Goal: Information Seeking & Learning: Learn about a topic

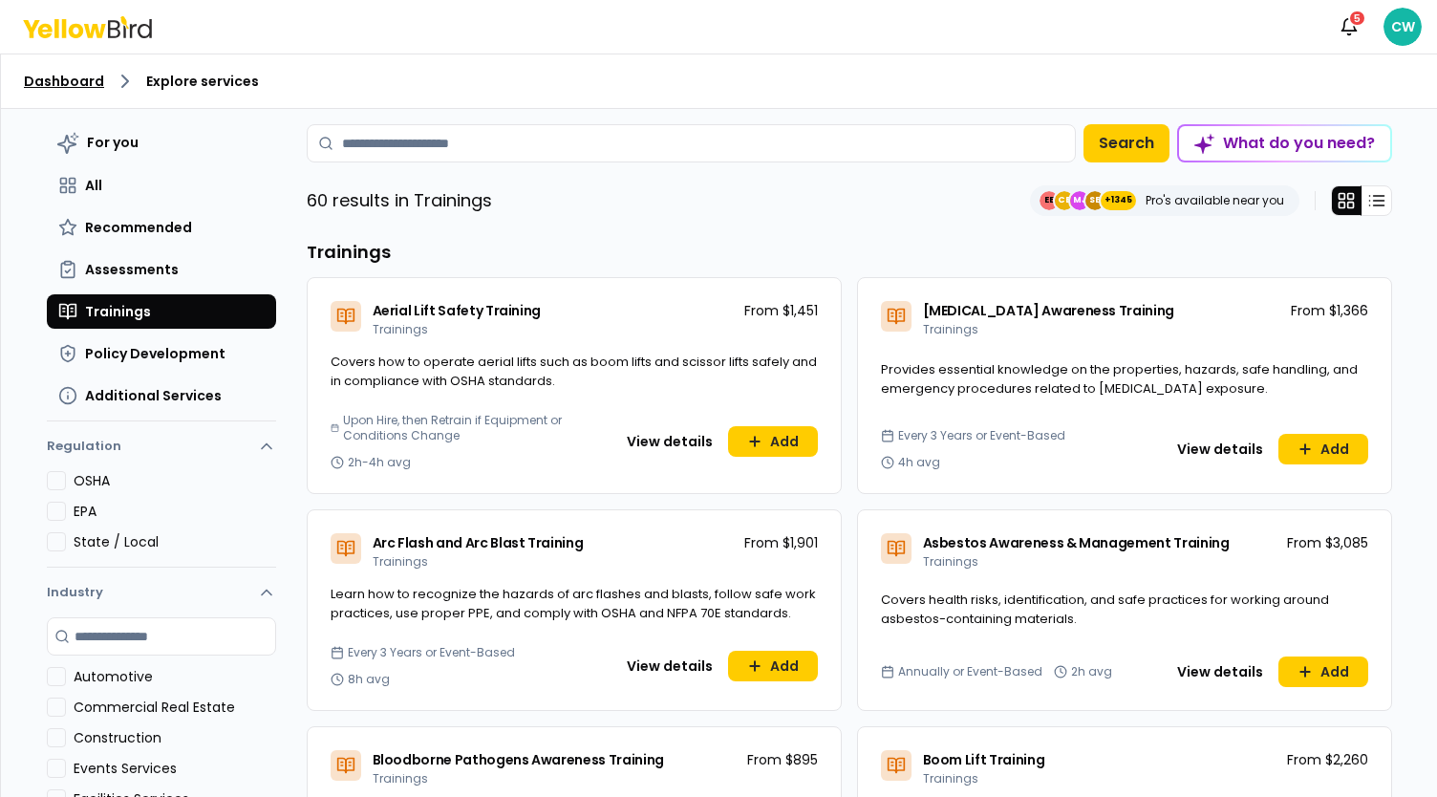
click at [84, 81] on link "Dashboard" at bounding box center [64, 81] width 80 height 19
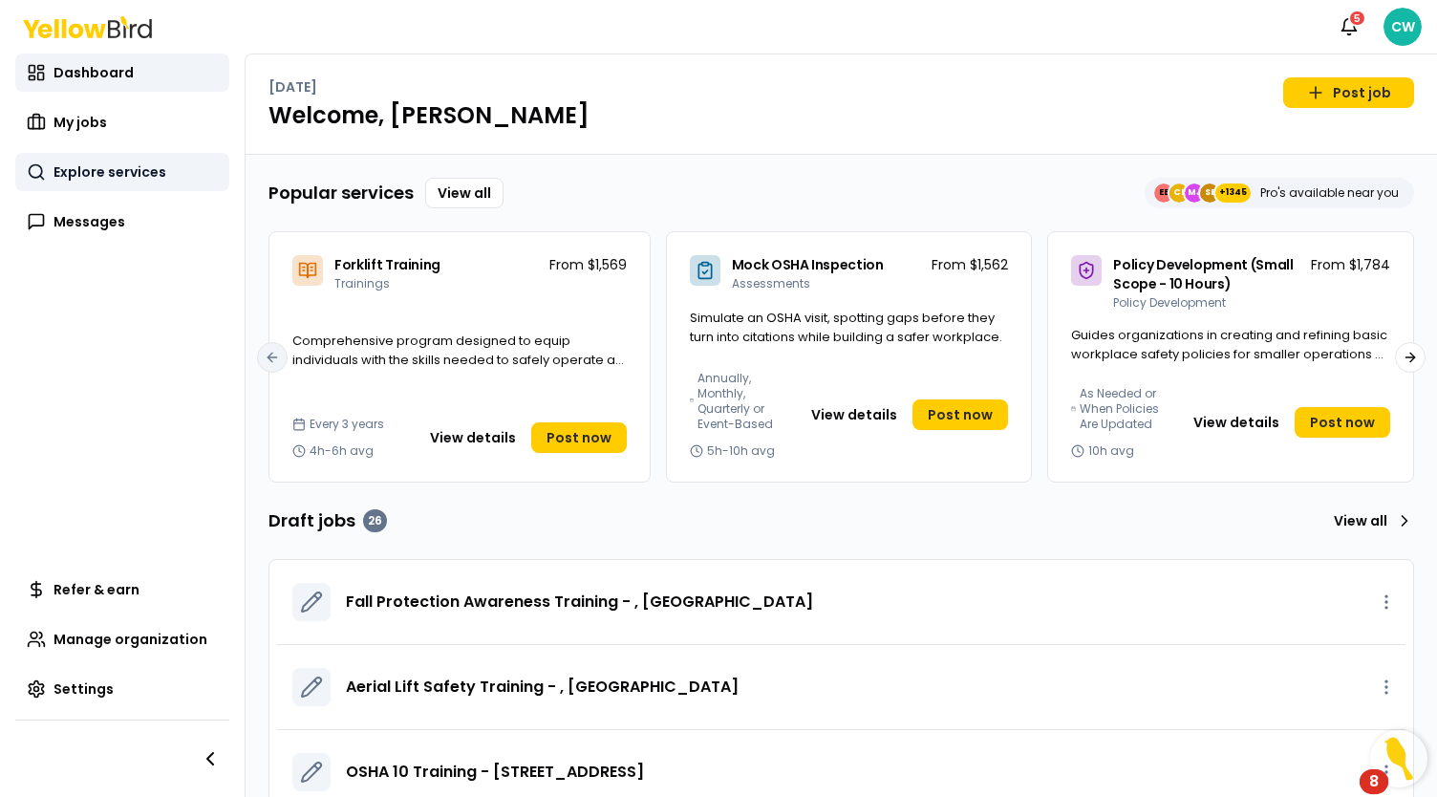
click at [103, 167] on span "Explore services" at bounding box center [110, 171] width 113 height 19
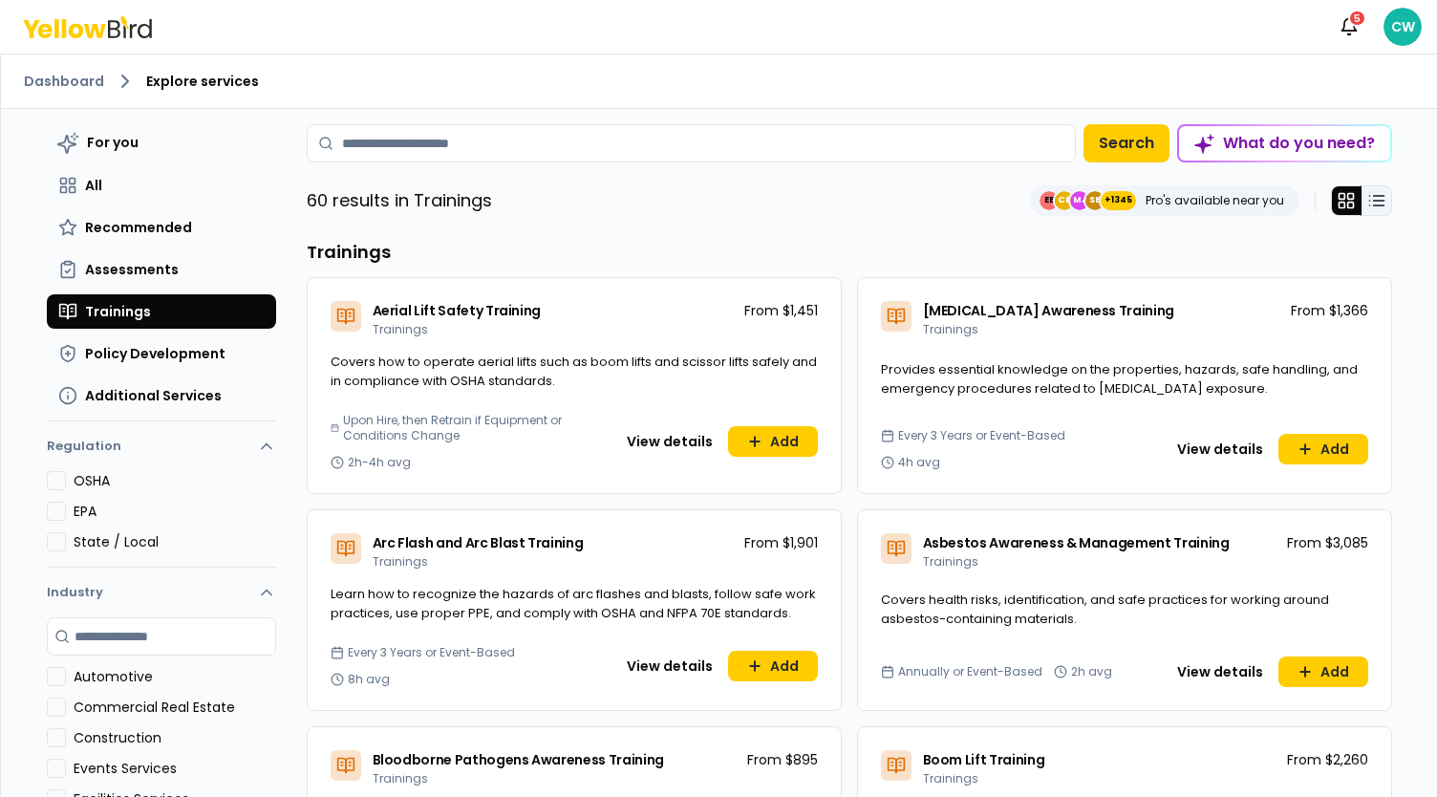
click at [1368, 196] on icon at bounding box center [1376, 200] width 19 height 19
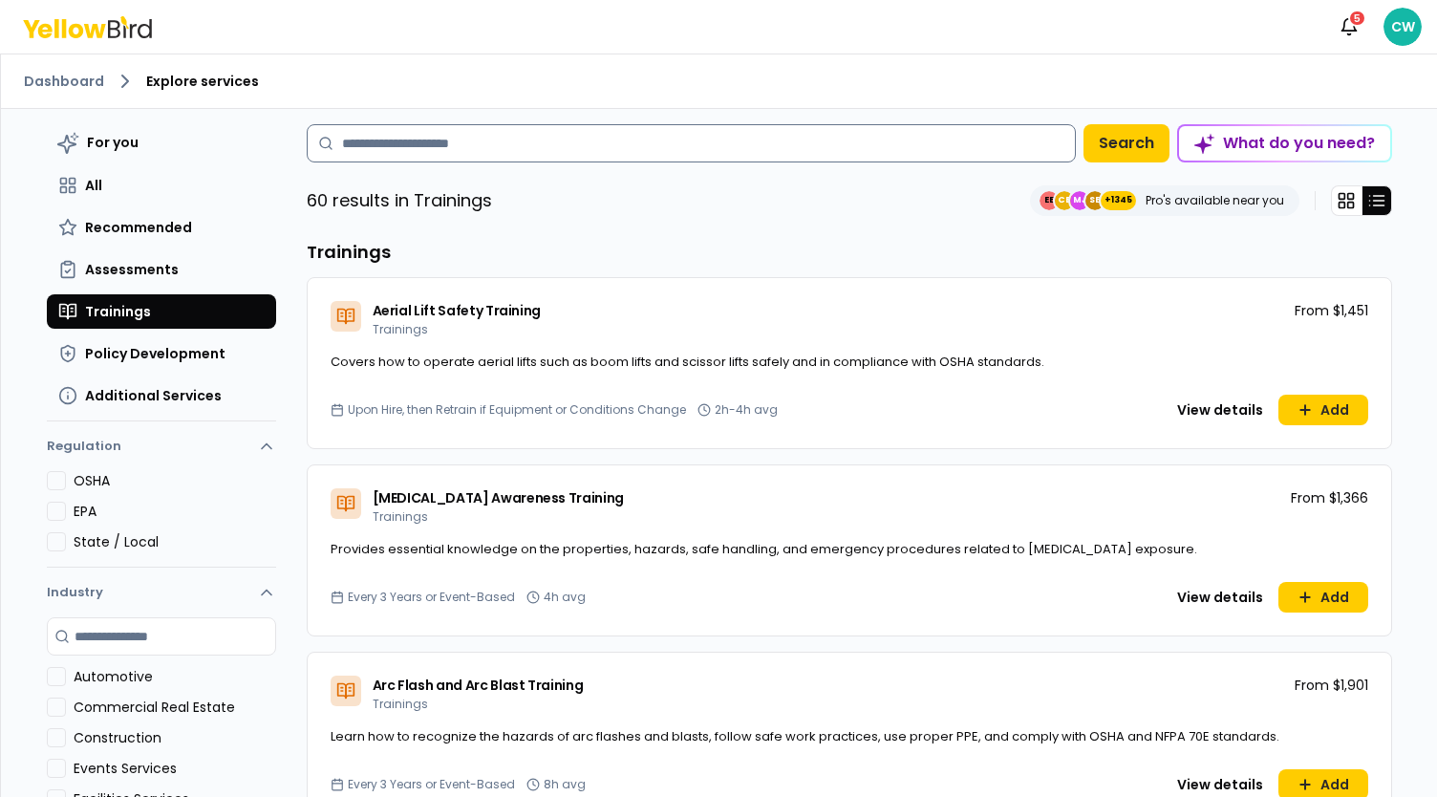
click at [506, 140] on input at bounding box center [691, 143] width 769 height 38
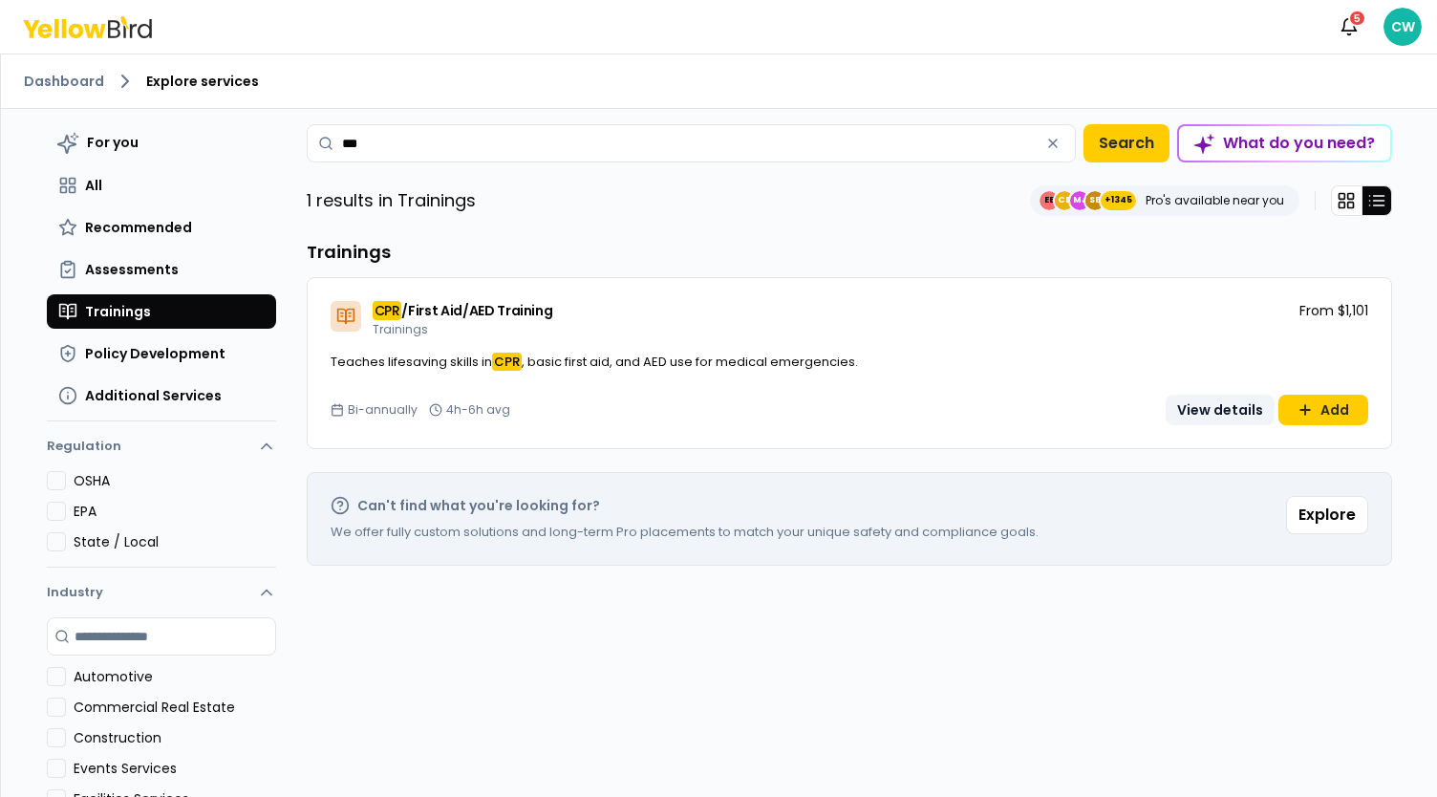
type input "***"
click at [1228, 410] on button "View details" at bounding box center [1220, 410] width 109 height 31
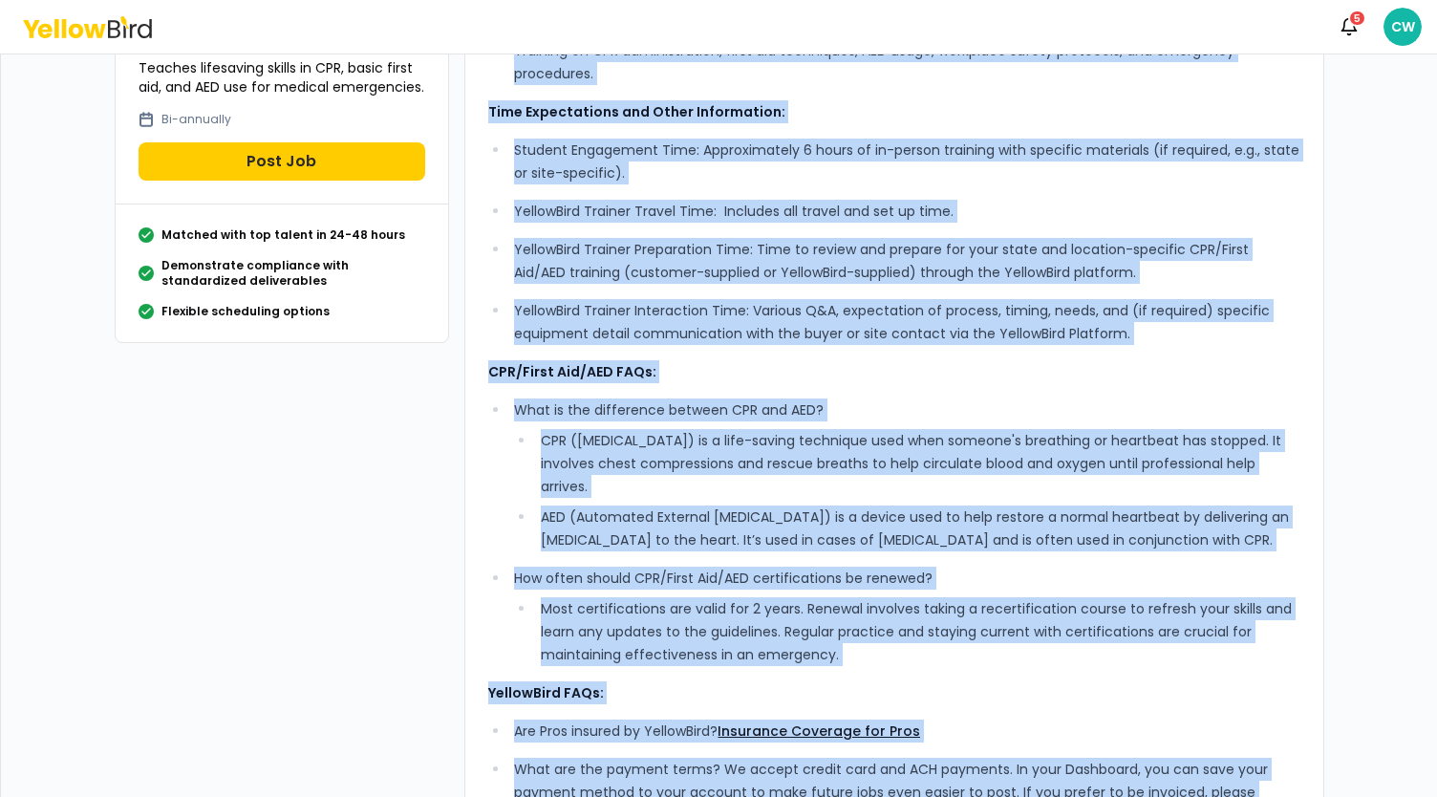
scroll to position [482, 0]
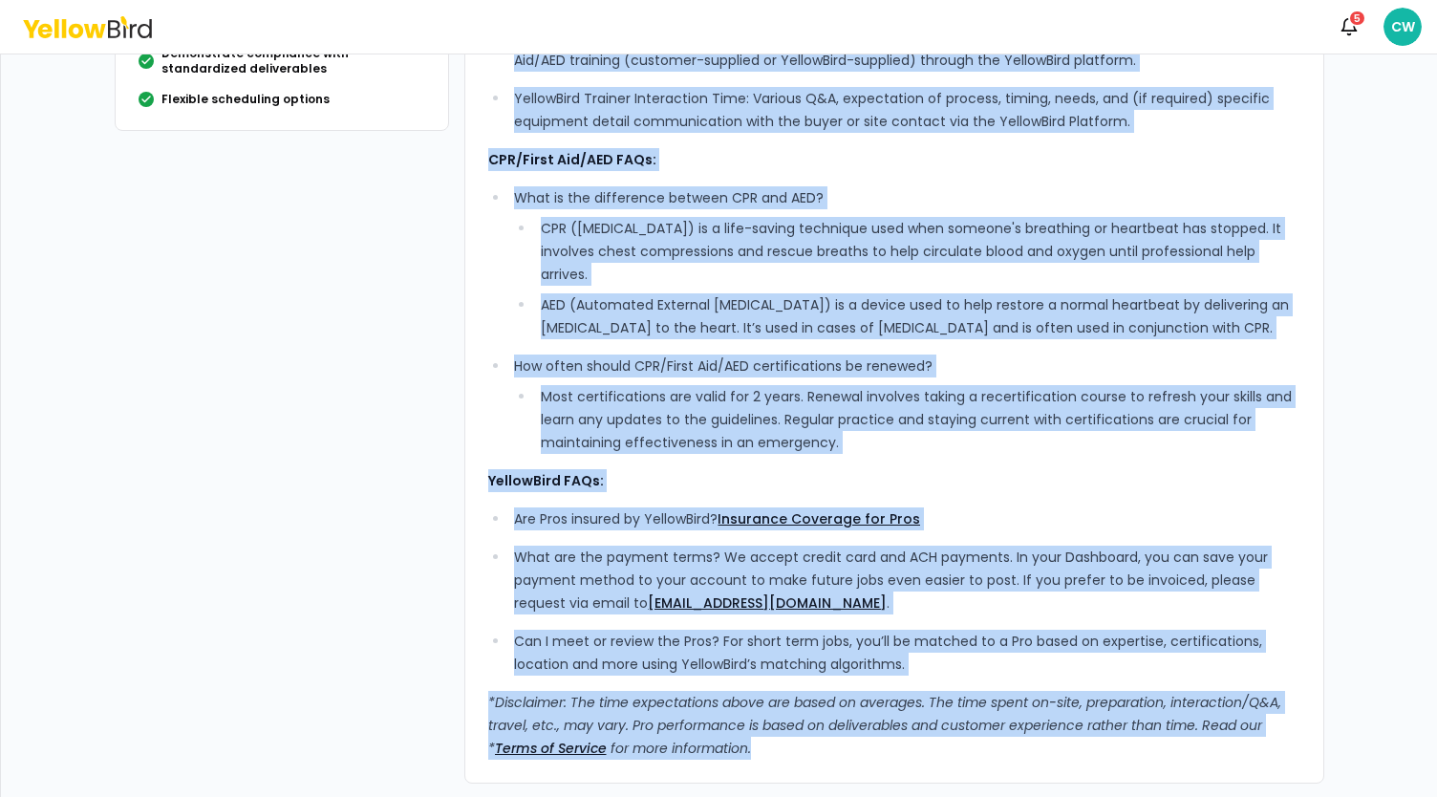
drag, startPoint x: 482, startPoint y: 152, endPoint x: 855, endPoint y: 798, distance: 746.3
click at [855, 796] on html "Notifications 5 CW Dashboard Explore services CPR/First Aid/AED Training CPR/Fi…" at bounding box center [718, 398] width 1437 height 797
copy div "Lore’i Dolorsit: Ametconsectet, adipiscinge, seddoeius-tempo incididuntu, labor…"
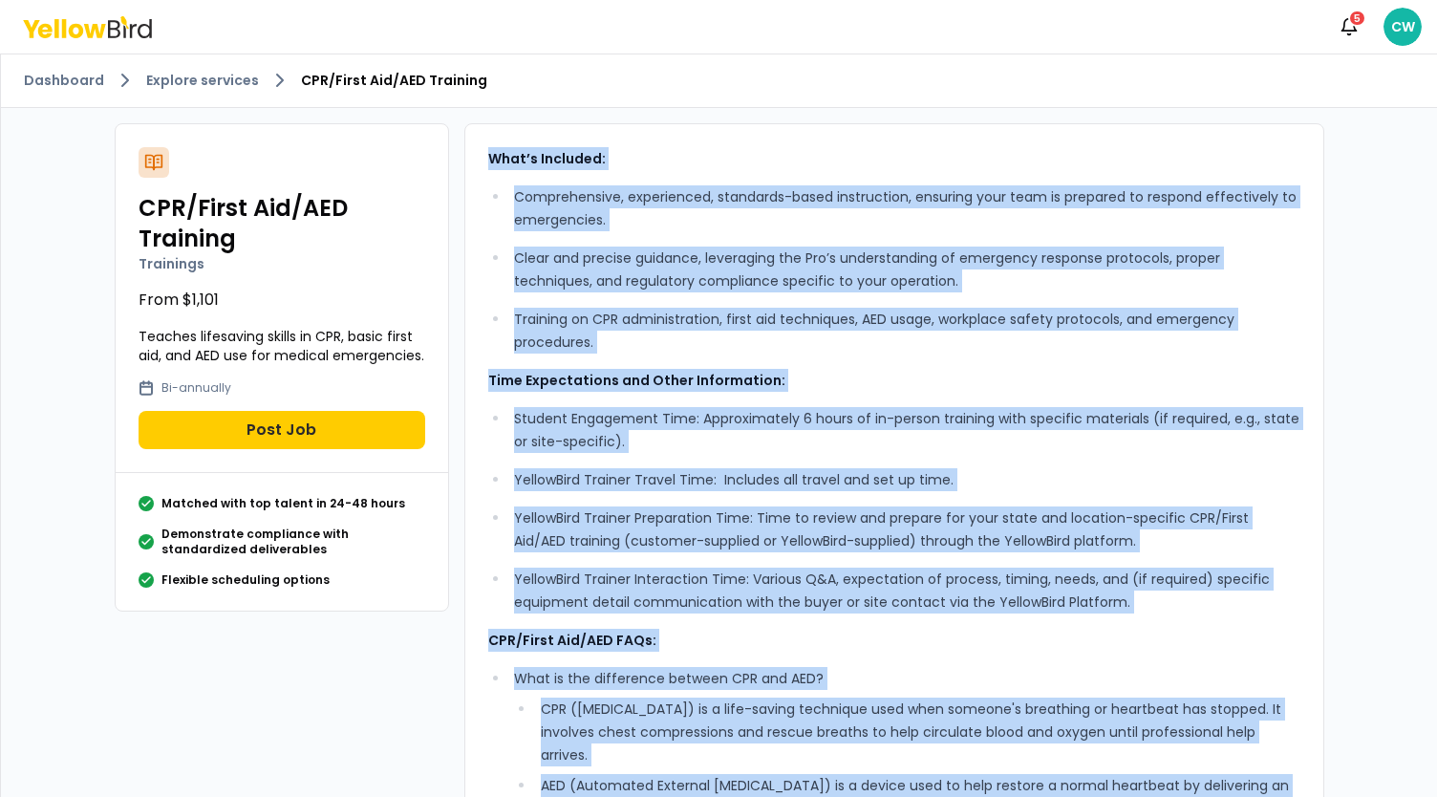
scroll to position [0, 0]
click at [220, 84] on link "Explore services" at bounding box center [202, 81] width 113 height 19
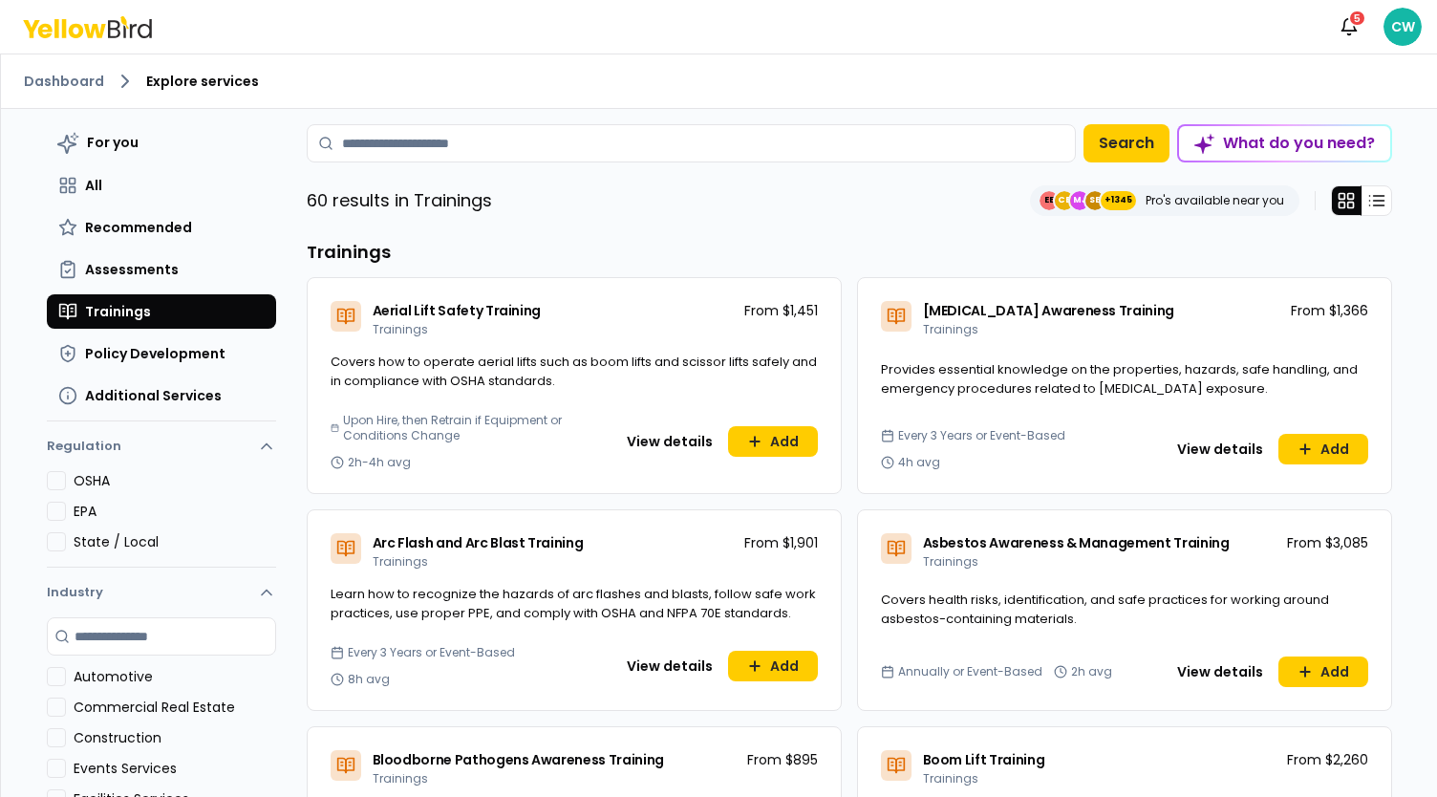
click at [585, 122] on div "For you All Recommended Assessments Trainings Policy Development Additional Ser…" at bounding box center [720, 480] width 1376 height 743
click at [586, 129] on input at bounding box center [691, 143] width 769 height 38
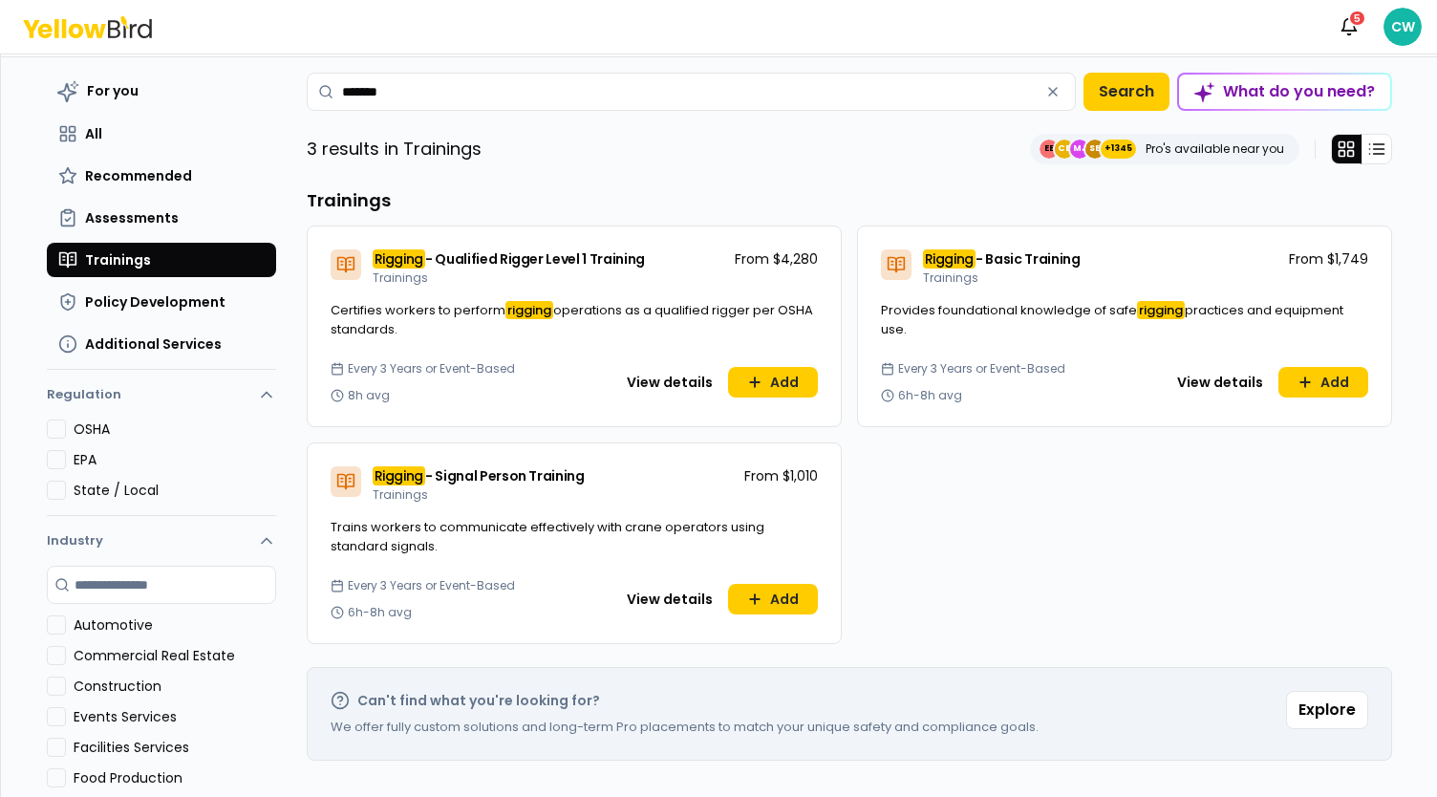
scroll to position [96, 0]
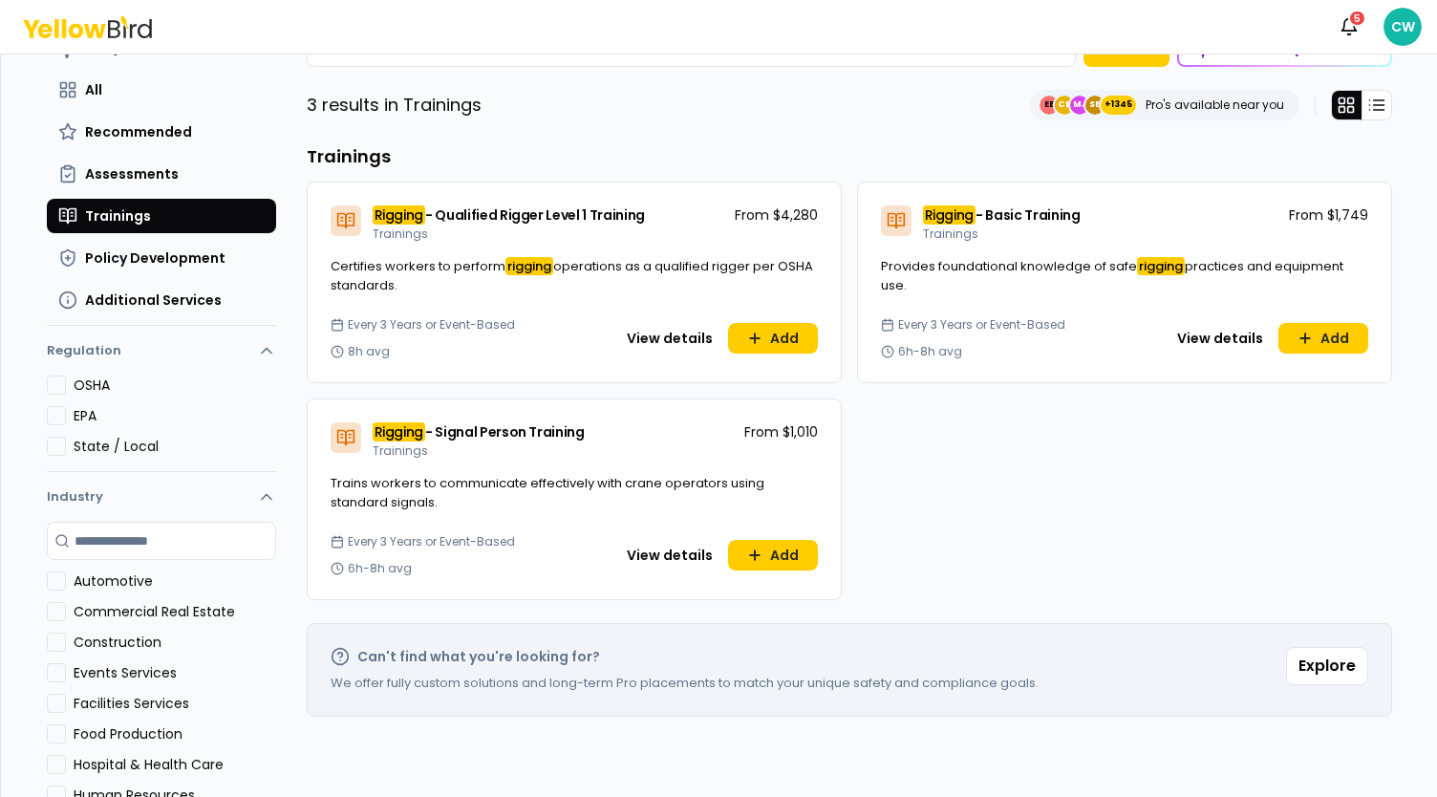
type input "*******"
drag, startPoint x: 575, startPoint y: 432, endPoint x: 375, endPoint y: 425, distance: 200.8
click at [369, 426] on div "Rigging - Signal Person Training Trainings From $1,010" at bounding box center [574, 436] width 533 height 75
copy span "Rigging - Signal Person Training"
click at [663, 336] on button "View details" at bounding box center [669, 338] width 109 height 31
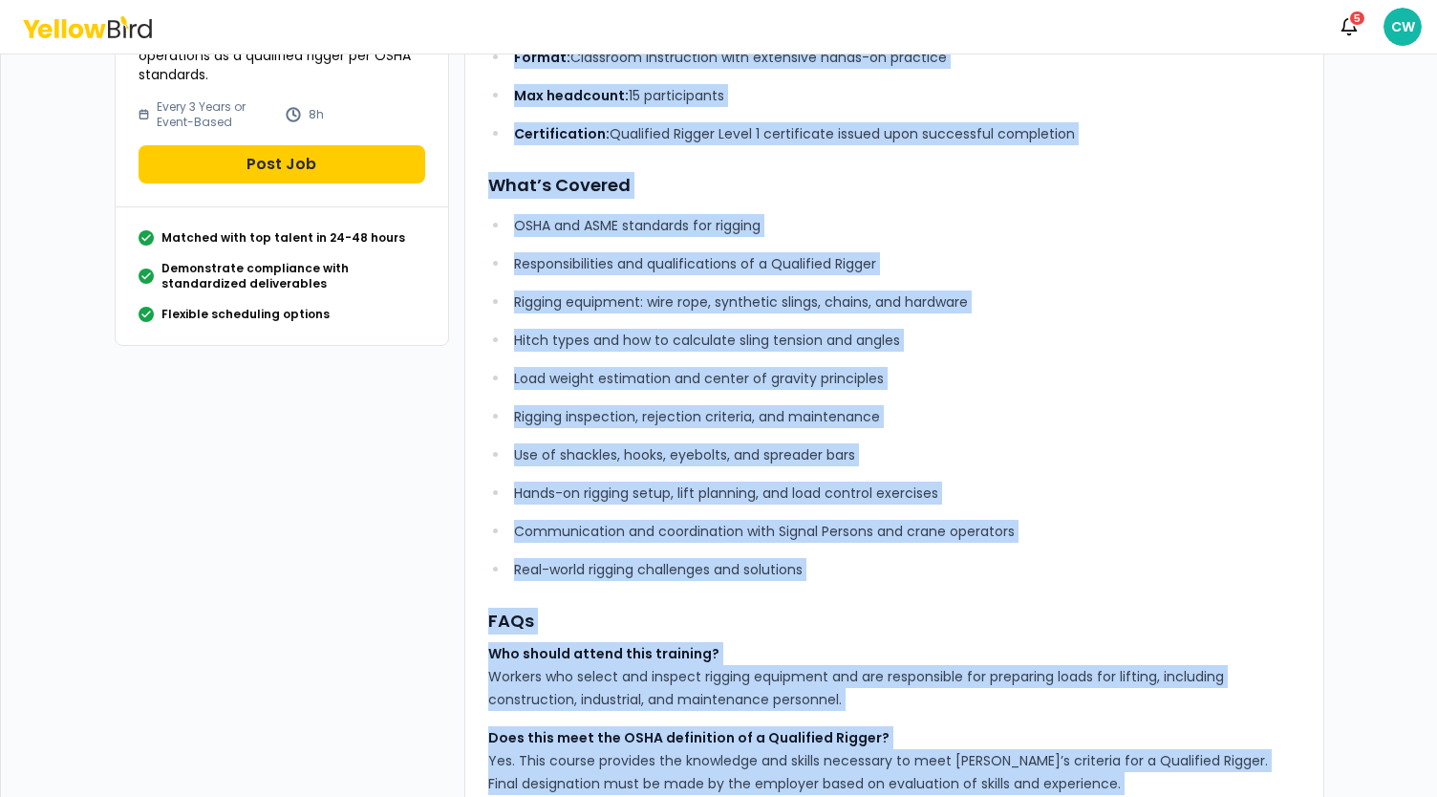
scroll to position [703, 0]
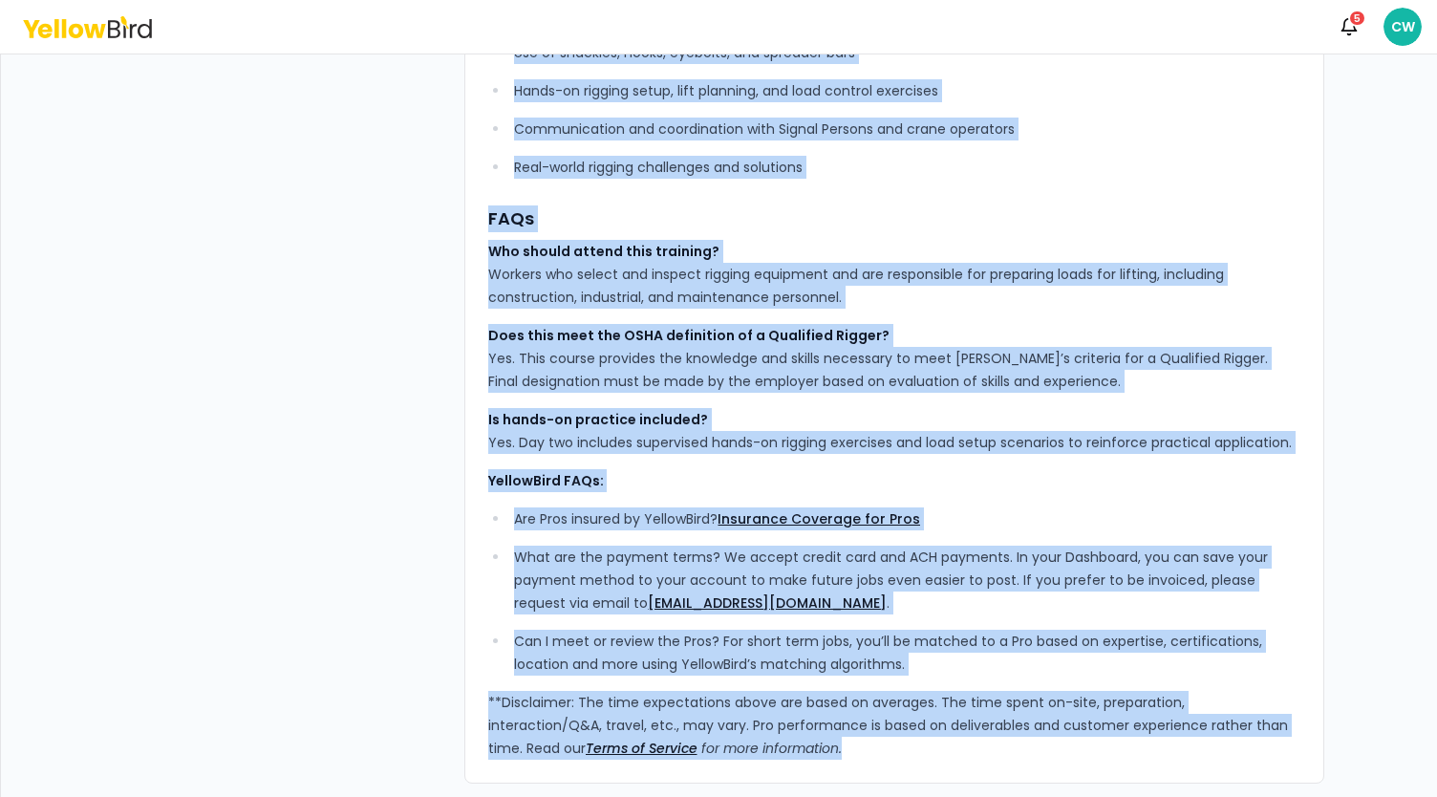
drag, startPoint x: 482, startPoint y: 153, endPoint x: 868, endPoint y: 754, distance: 714.4
click at [868, 754] on div "YellowBird’s Qualified Rigger Level 1 Training prepares up to 15 participants t…" at bounding box center [894, 102] width 812 height 1315
copy div "LoremiPsum’d Sitametco Adipis Elits 5 Doeiusmo temporin ut la 55 etdoloremagn a…"
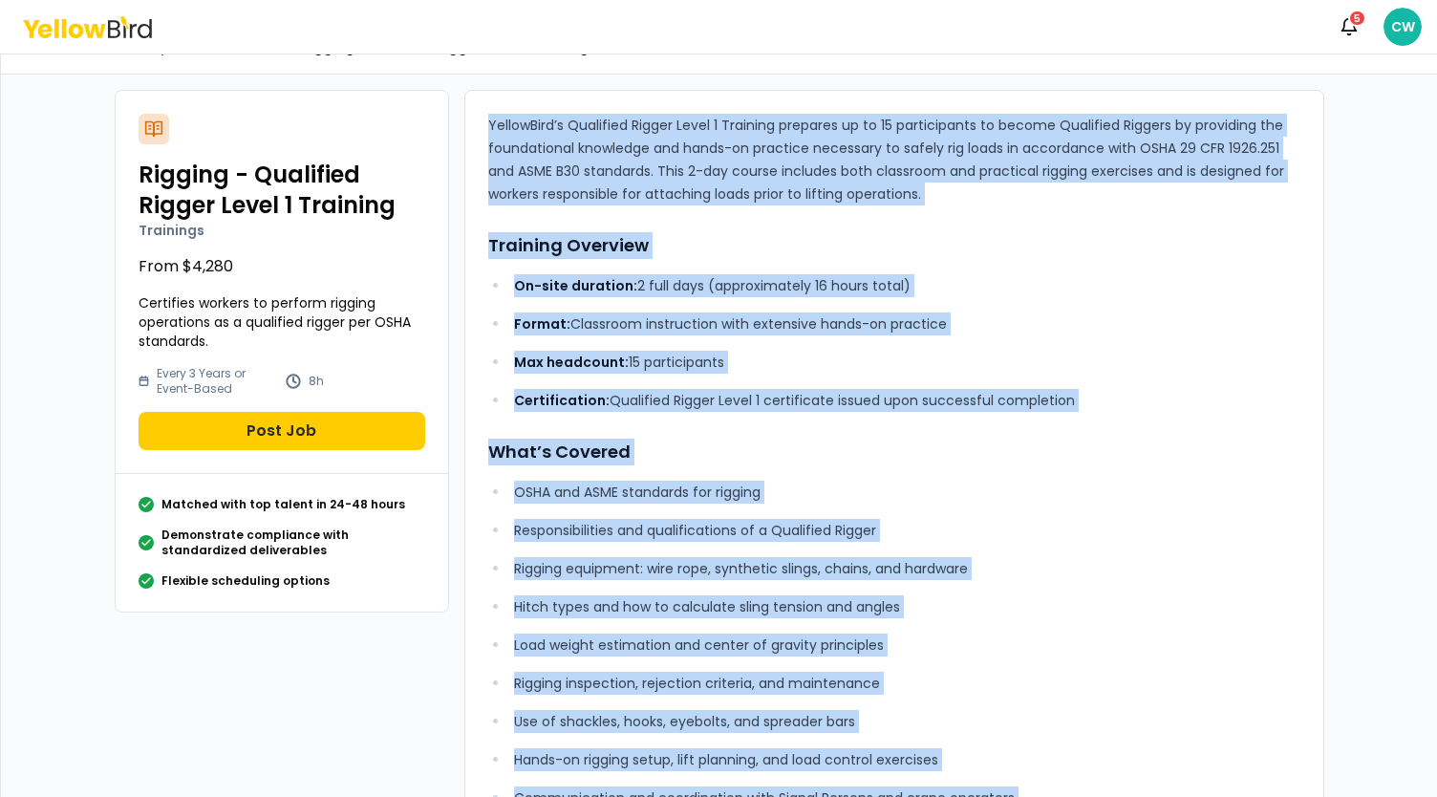
scroll to position [0, 0]
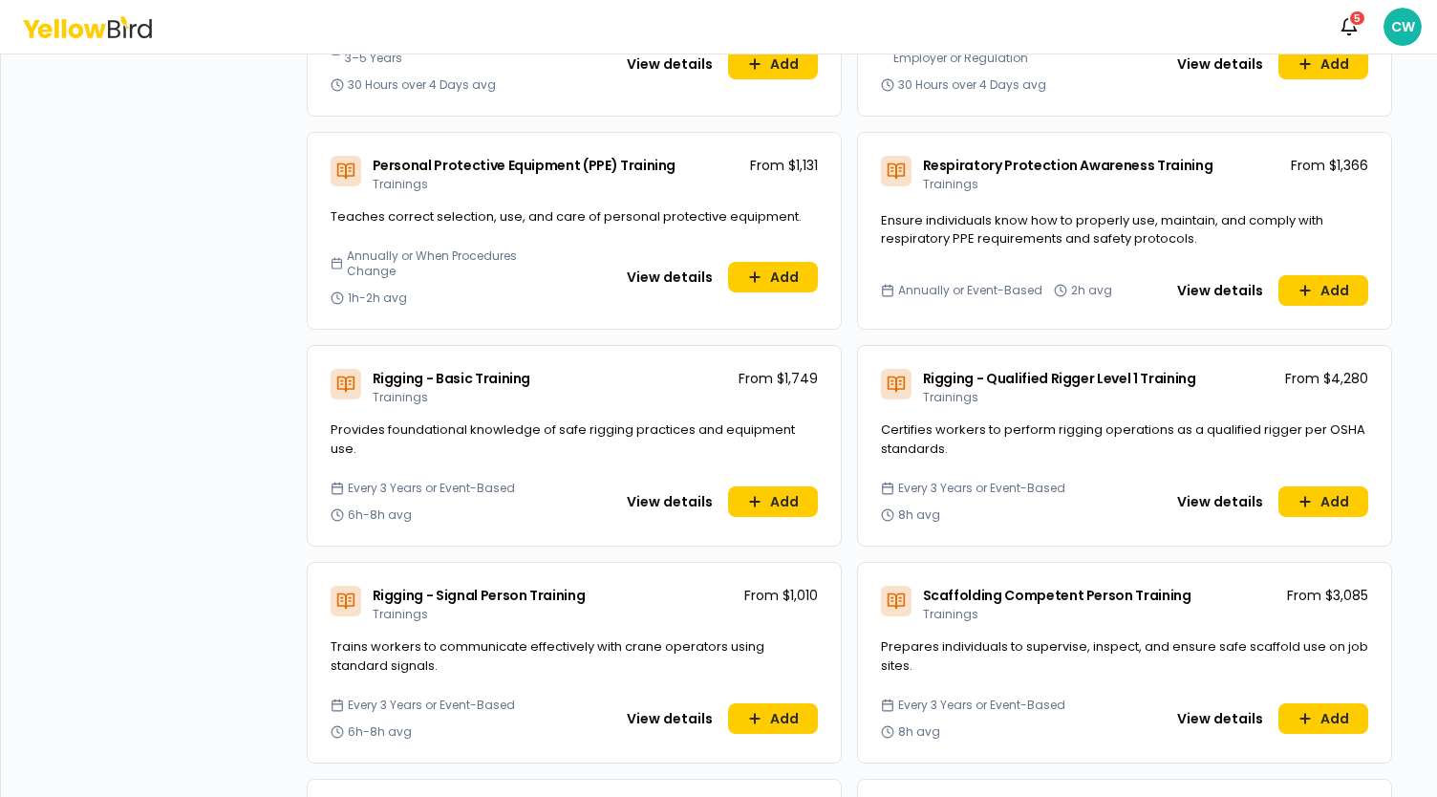
scroll to position [4969, 0]
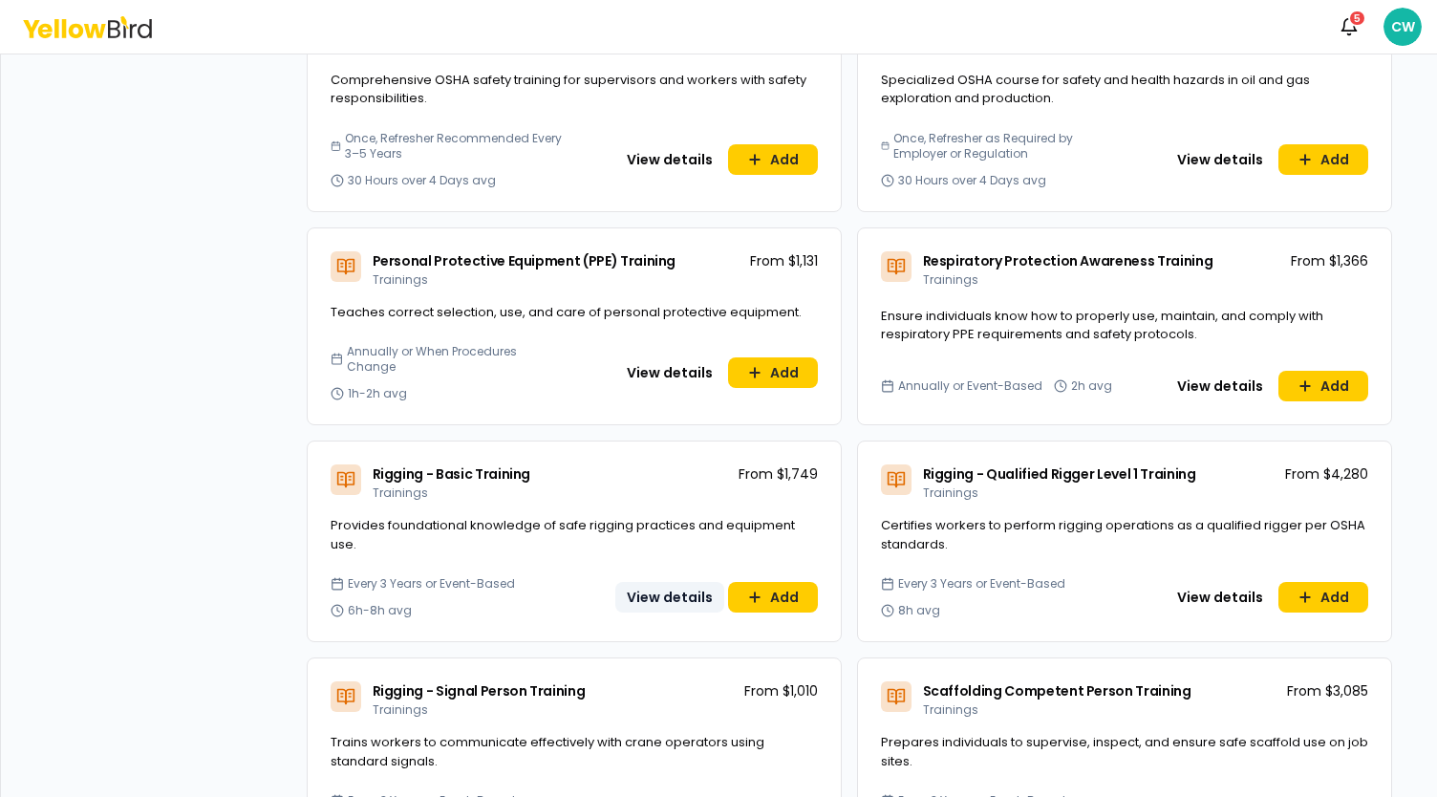
click at [650, 582] on button "View details" at bounding box center [669, 597] width 109 height 31
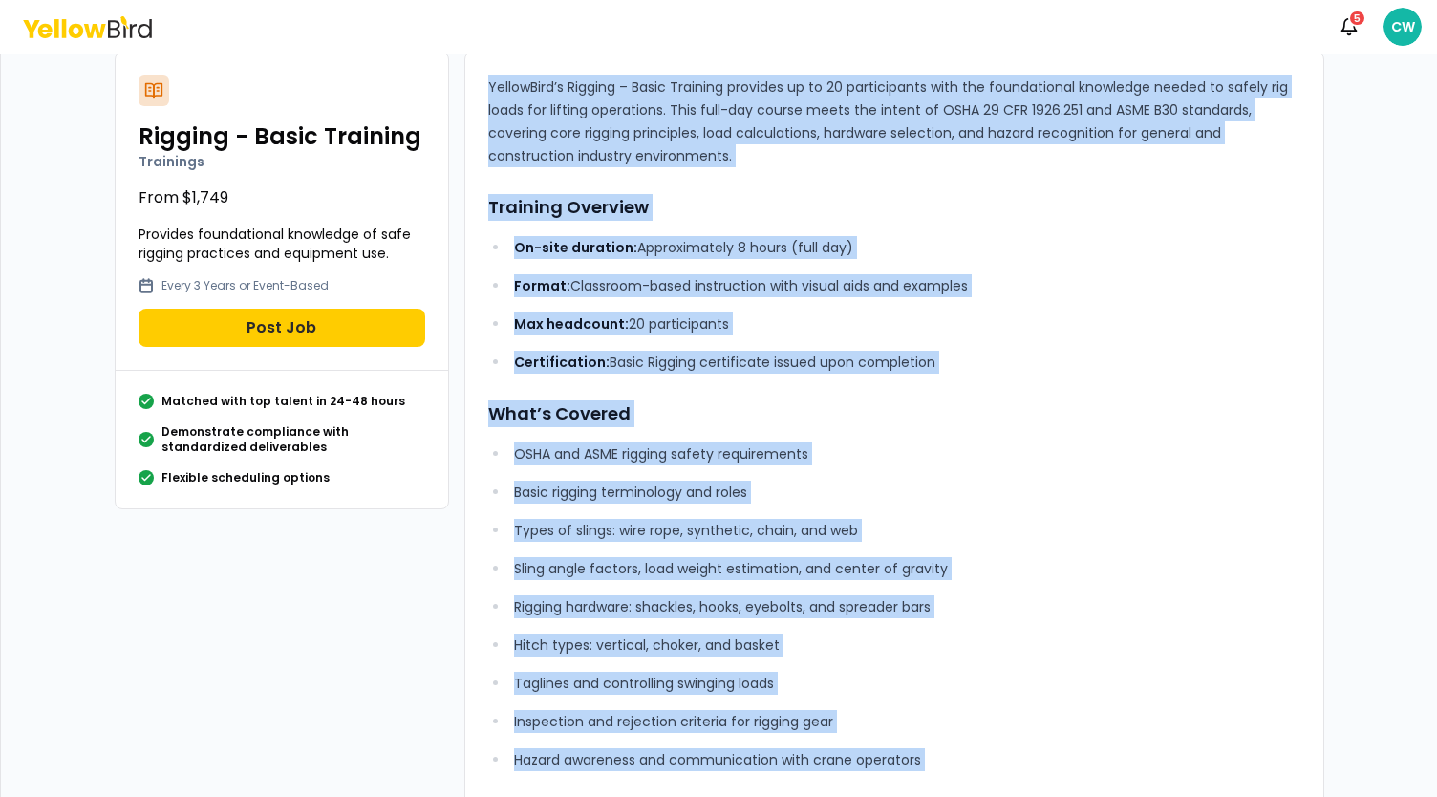
scroll to position [688, 0]
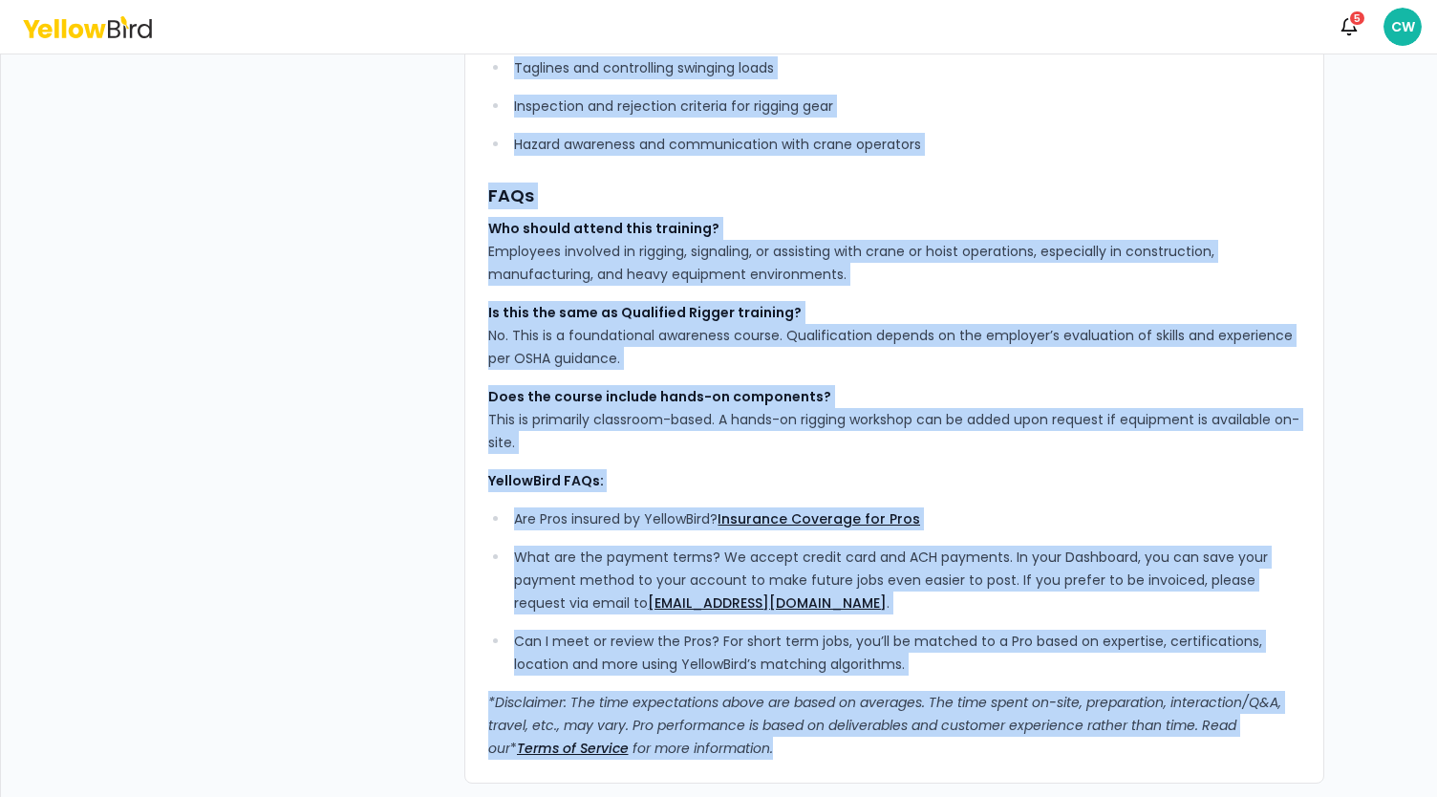
drag, startPoint x: 484, startPoint y: 160, endPoint x: 994, endPoint y: 772, distance: 797.3
click at [994, 772] on div "YellowBird’s Rigging – Basic Training provides up to 20 participants with the f…" at bounding box center [894, 109] width 860 height 1347
copy div "LoremiPsum’d Sitamet – Conse Adipisci elitsedd ei te 52 incididuntut labo etd m…"
